Goal: Information Seeking & Learning: Learn about a topic

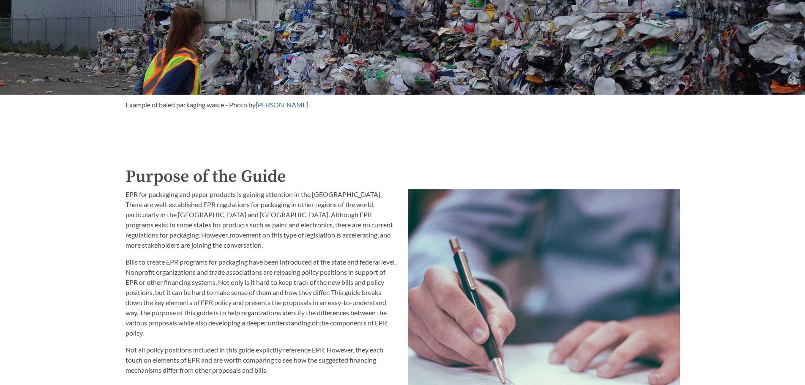
scroll to position [845, 0]
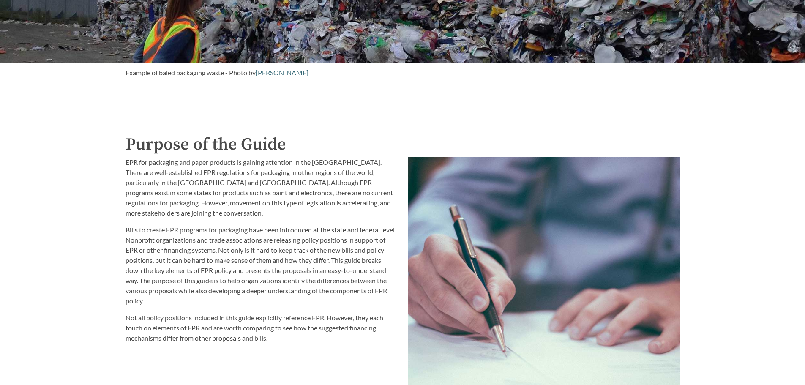
click at [109, 305] on div "Introduction to the Guide for EPR Proposals Search the Guide [US_STATE] Introdu…" at bounding box center [402, 252] width 805 height 2096
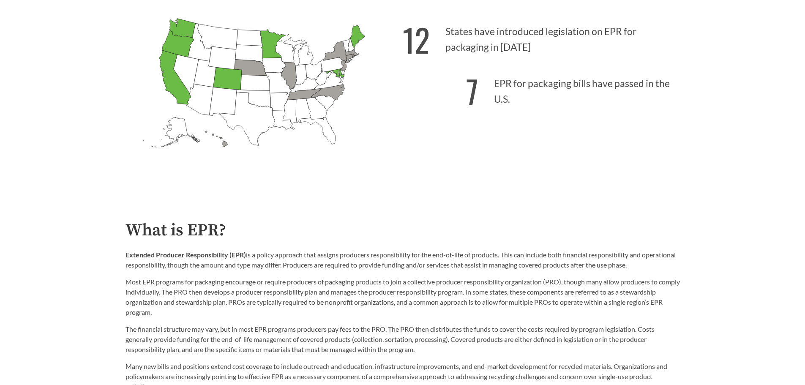
scroll to position [338, 0]
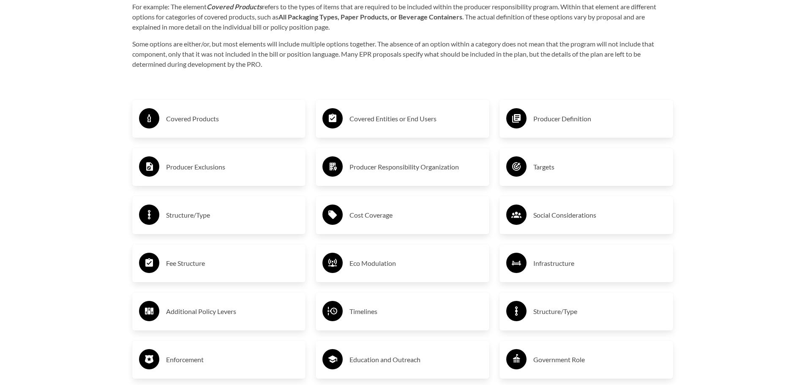
scroll to position [1690, 0]
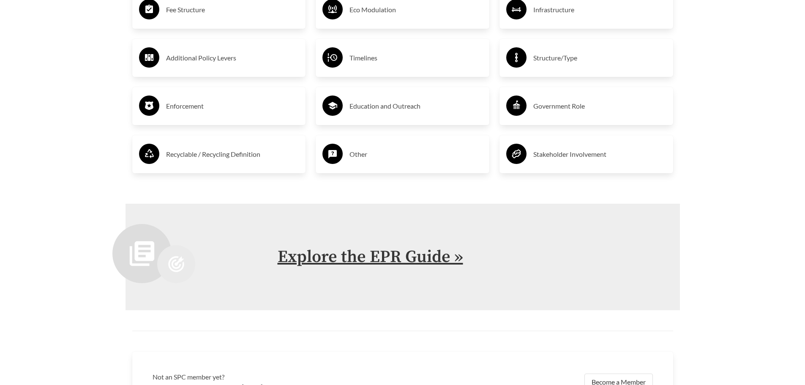
click at [344, 259] on link "Explore the EPR Guide »" at bounding box center [371, 256] width 186 height 21
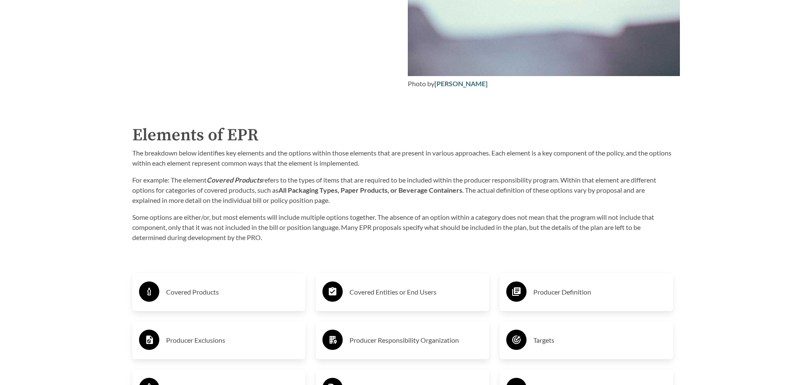
scroll to position [1352, 0]
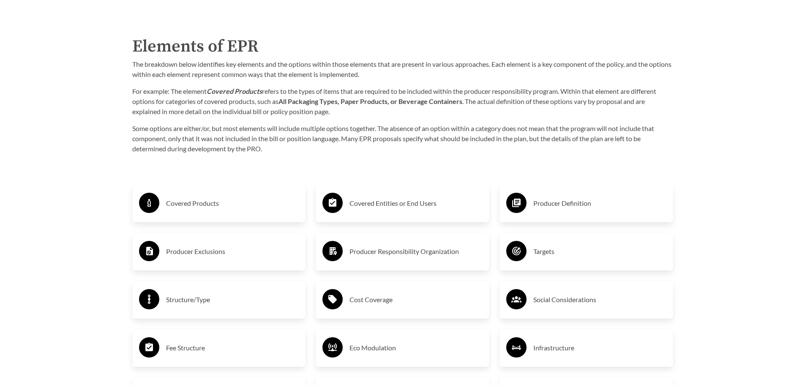
click at [390, 251] on h3 "Producer Responsibility Organization" at bounding box center [415, 252] width 133 height 14
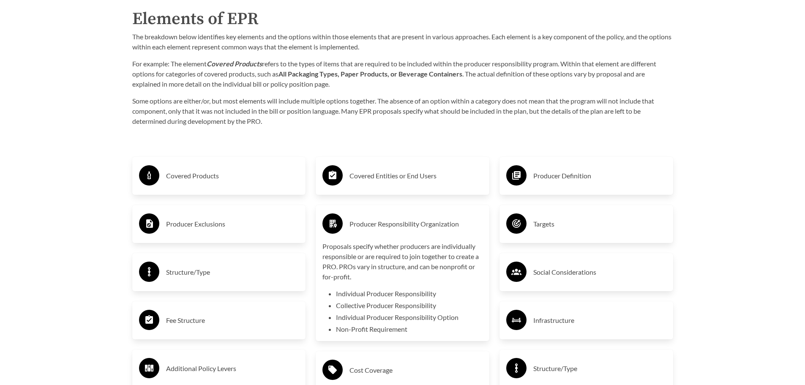
scroll to position [1394, 0]
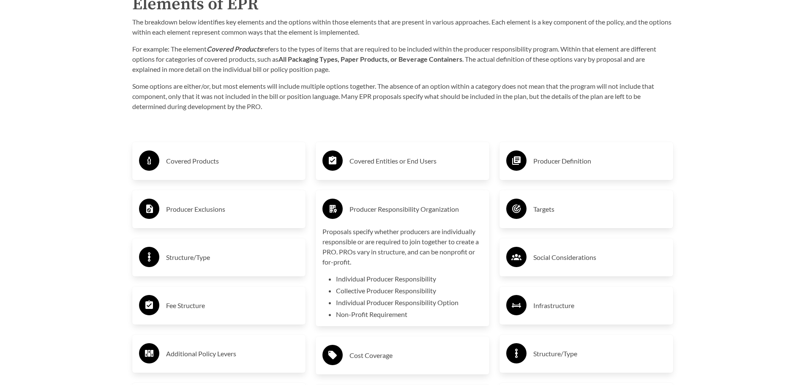
click at [390, 216] on h3 "Producer Responsibility Organization" at bounding box center [415, 209] width 133 height 14
